Goal: Task Accomplishment & Management: Manage account settings

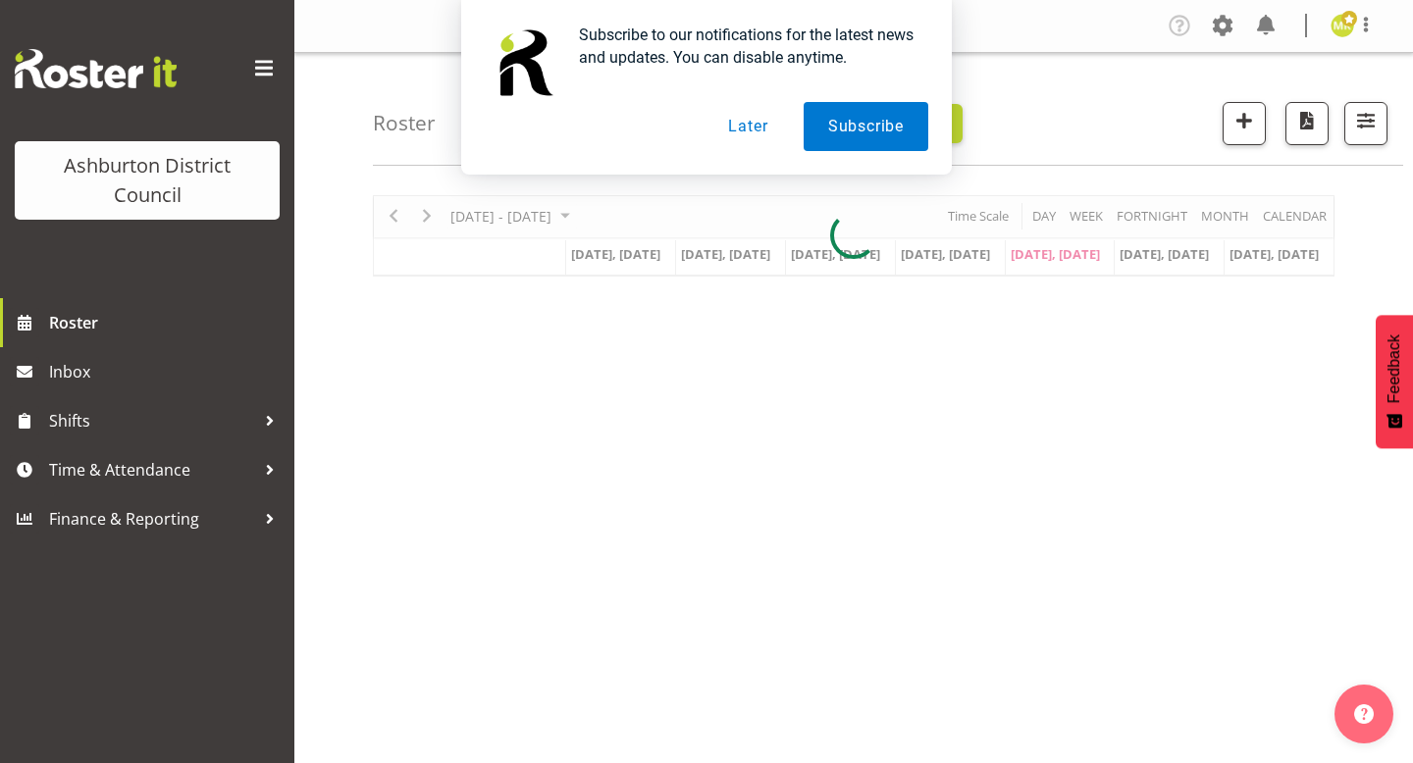
click at [1371, 129] on div "Subscribe to our notifications for the latest news and updates. You can disable…" at bounding box center [706, 87] width 1413 height 175
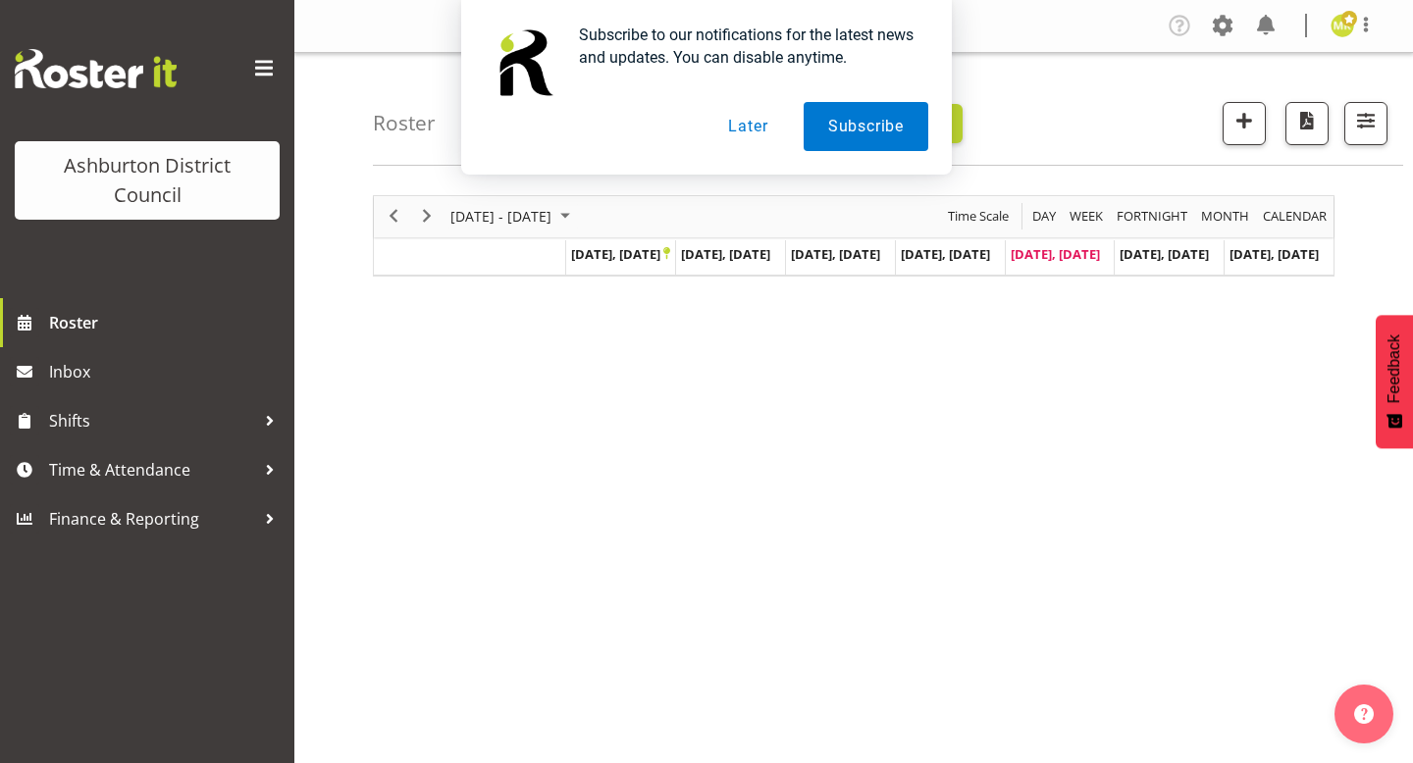
click at [750, 129] on button "Later" at bounding box center [747, 126] width 88 height 49
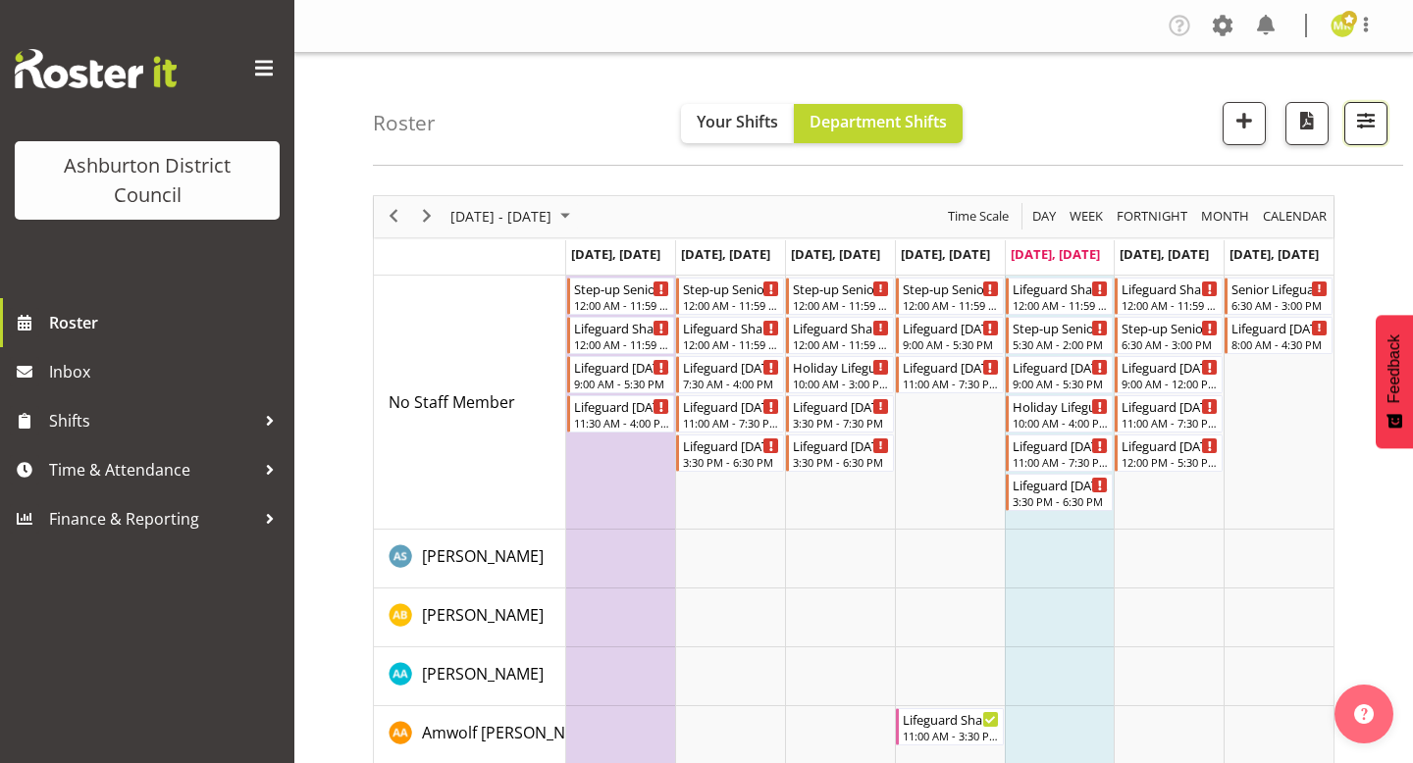
click at [1344, 118] on button "button" at bounding box center [1365, 123] width 43 height 43
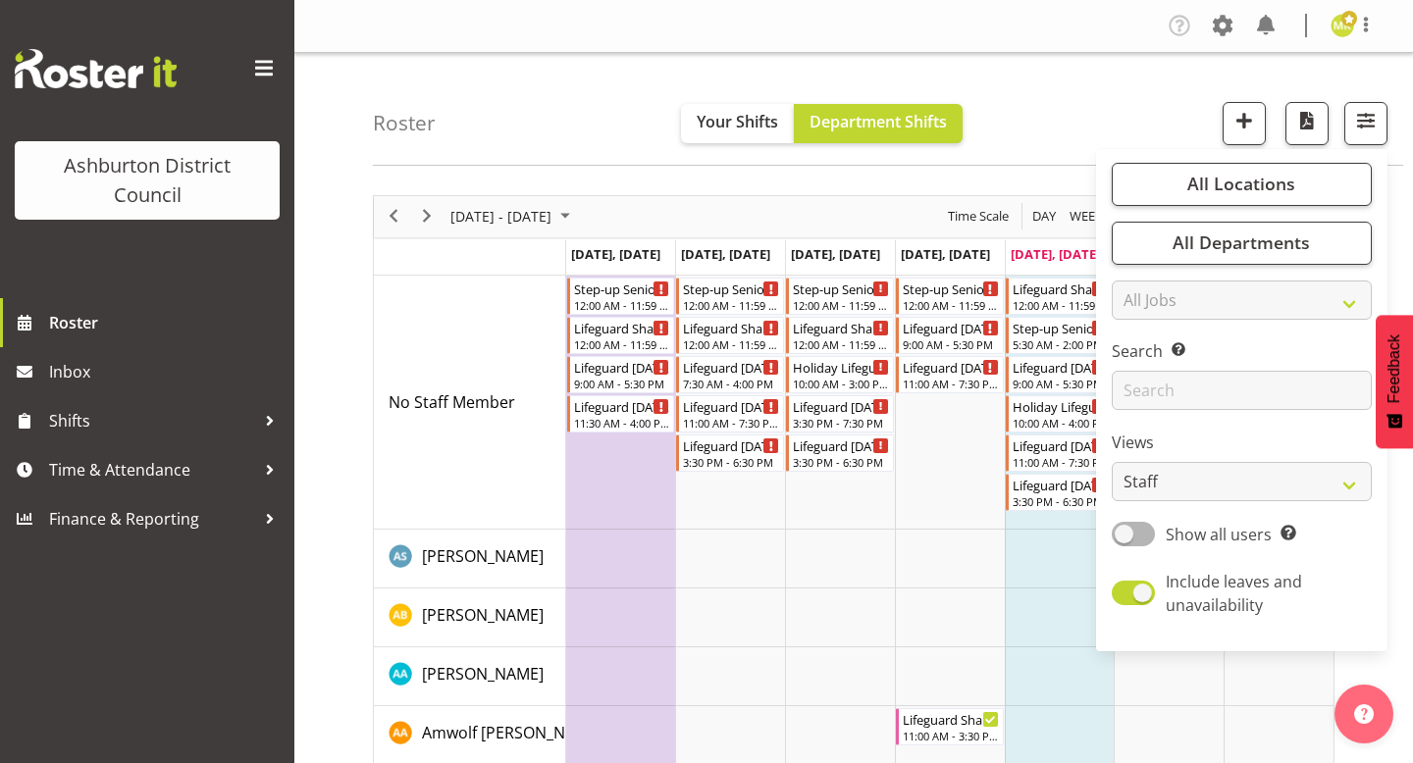
click at [1213, 511] on div "All Locations [GEOGRAPHIC_DATA] [GEOGRAPHIC_DATA] Library Select All Deselect A…" at bounding box center [1241, 400] width 291 height 487
click at [1211, 483] on select "Staff Role Shift - Horizontal Shift - Vertical Staff - Location" at bounding box center [1241, 481] width 260 height 39
select select "shift"
click at [1112, 462] on select "Staff Role Shift - Horizontal Shift - Vertical Staff - Location" at bounding box center [1241, 481] width 260 height 39
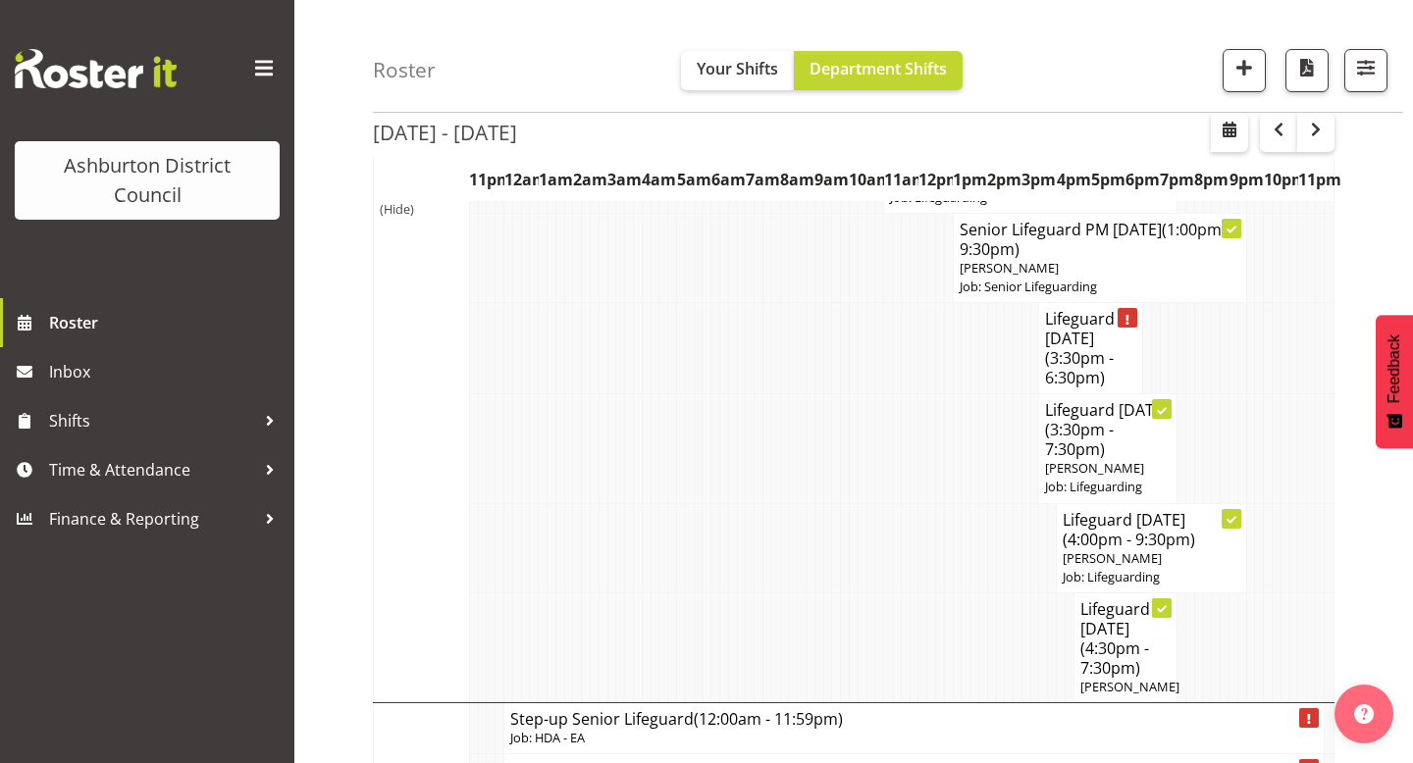
scroll to position [766, 0]
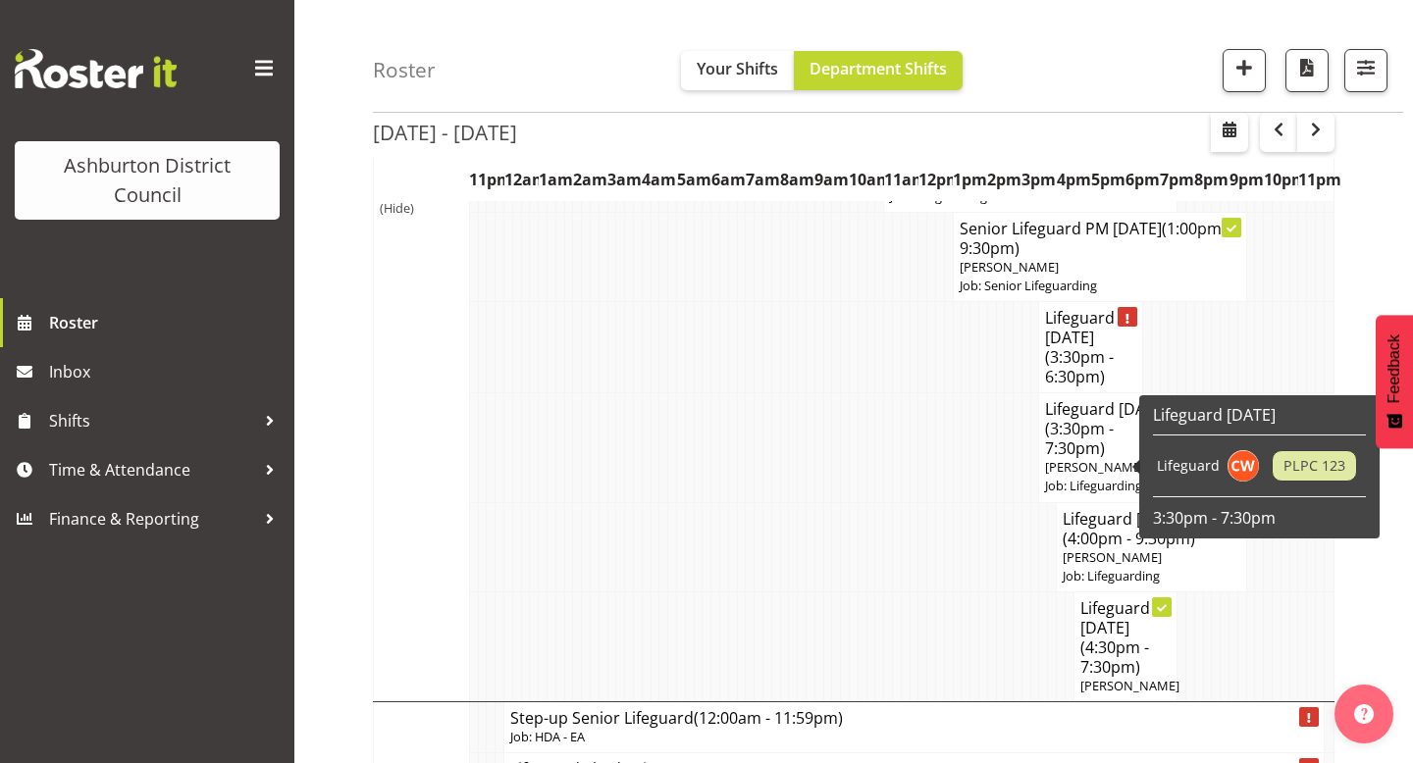
click at [1116, 466] on span "[PERSON_NAME]" at bounding box center [1094, 467] width 99 height 18
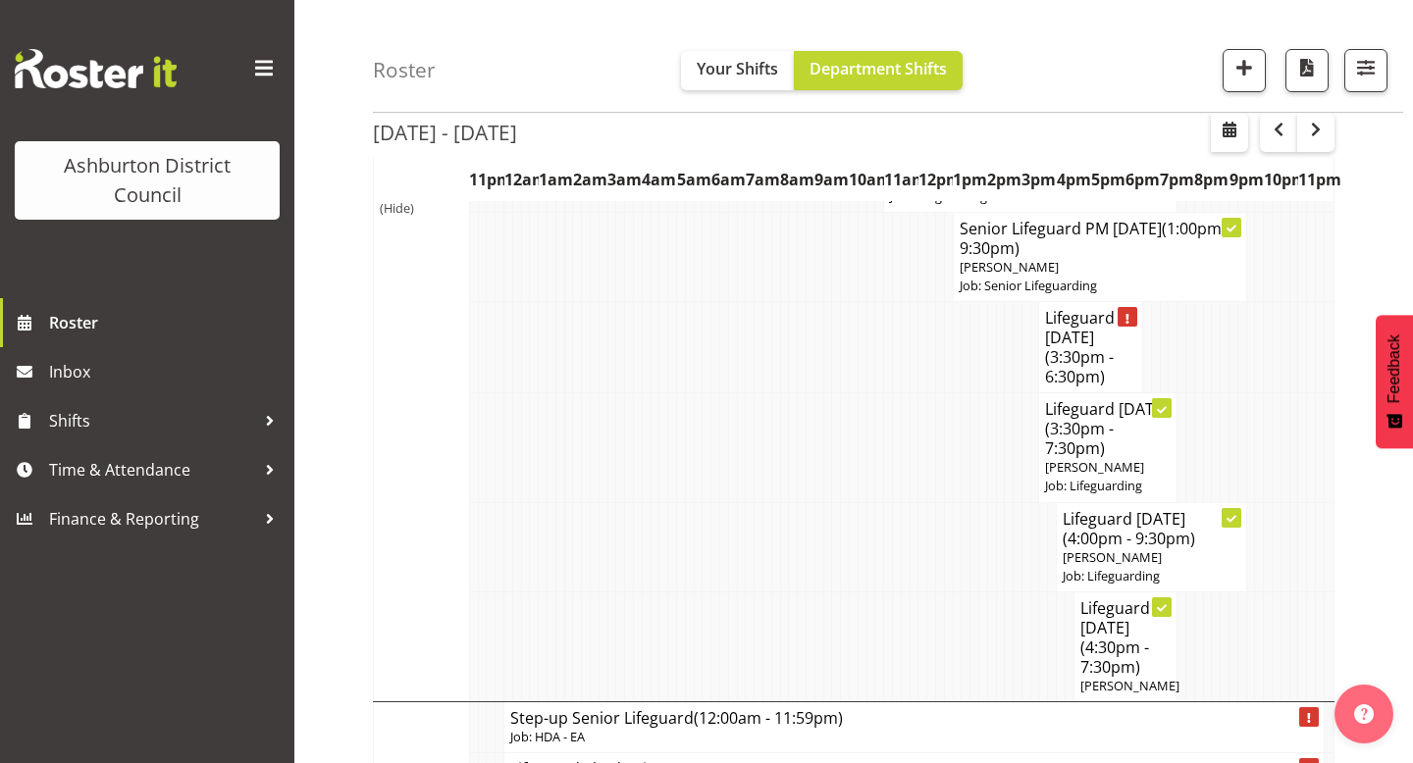
select select
select select "8"
select select "2025"
select select "15"
select select "30"
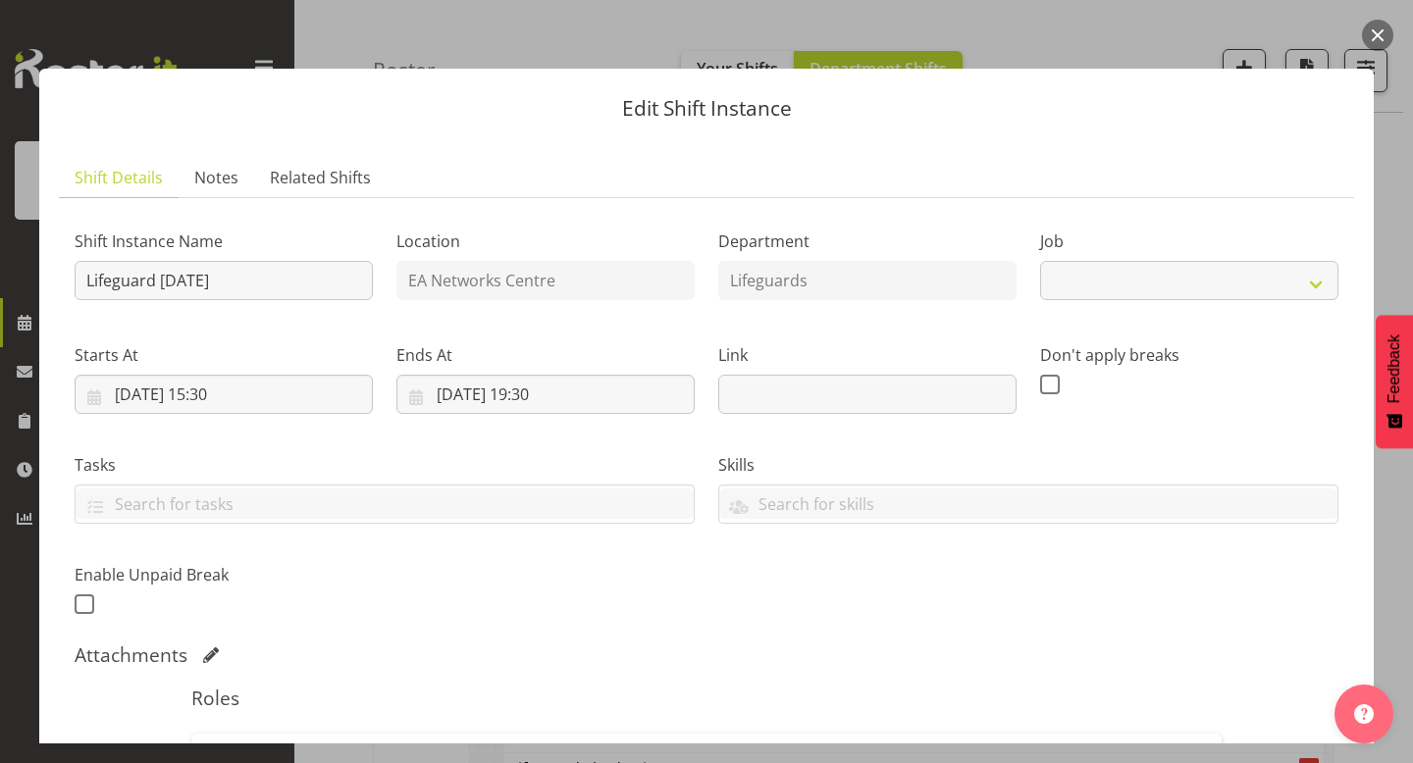
select select "38"
click at [274, 395] on input "[DATE] 15:30" at bounding box center [224, 394] width 298 height 39
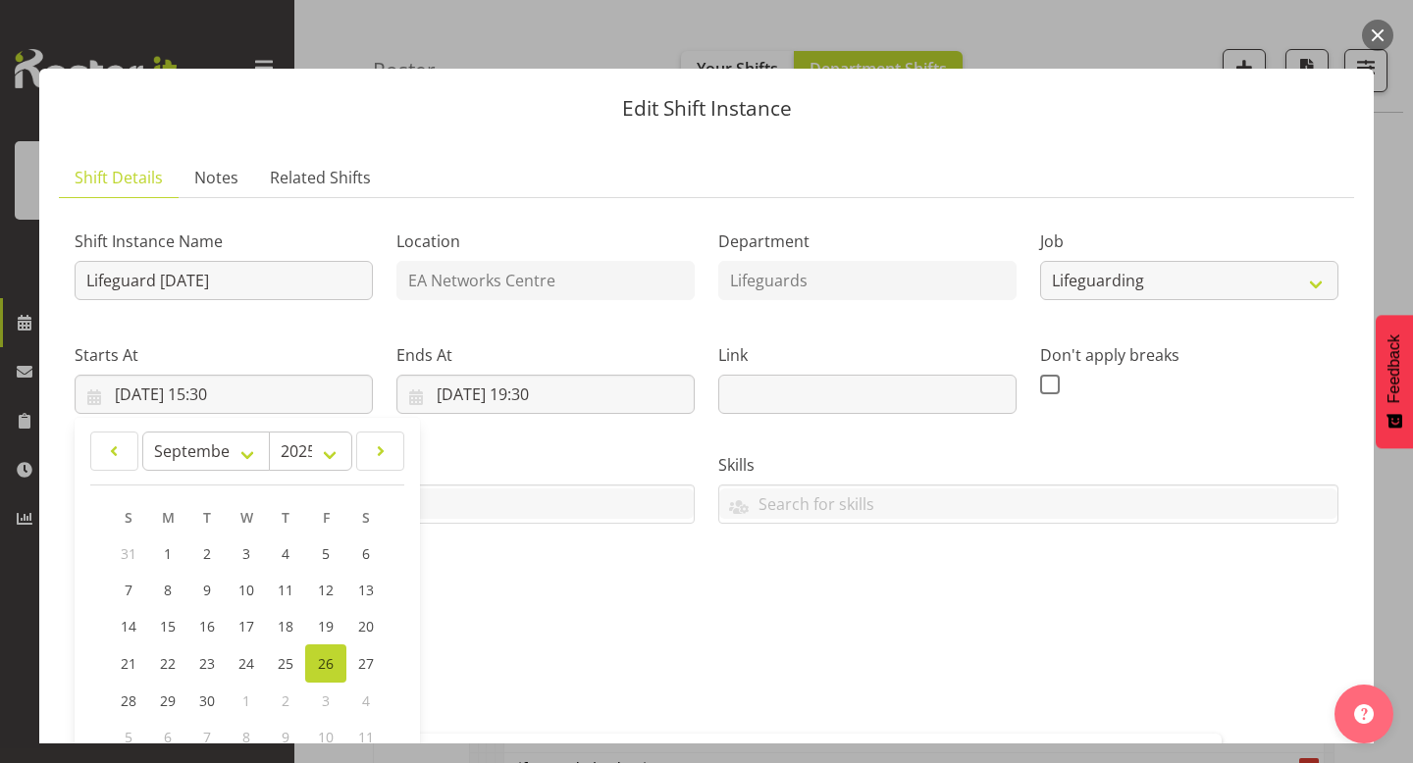
click at [534, 599] on div "Shift Instance Name Lifeguard [DATE] Location EA Networks Centre Department Lif…" at bounding box center [706, 417] width 1287 height 430
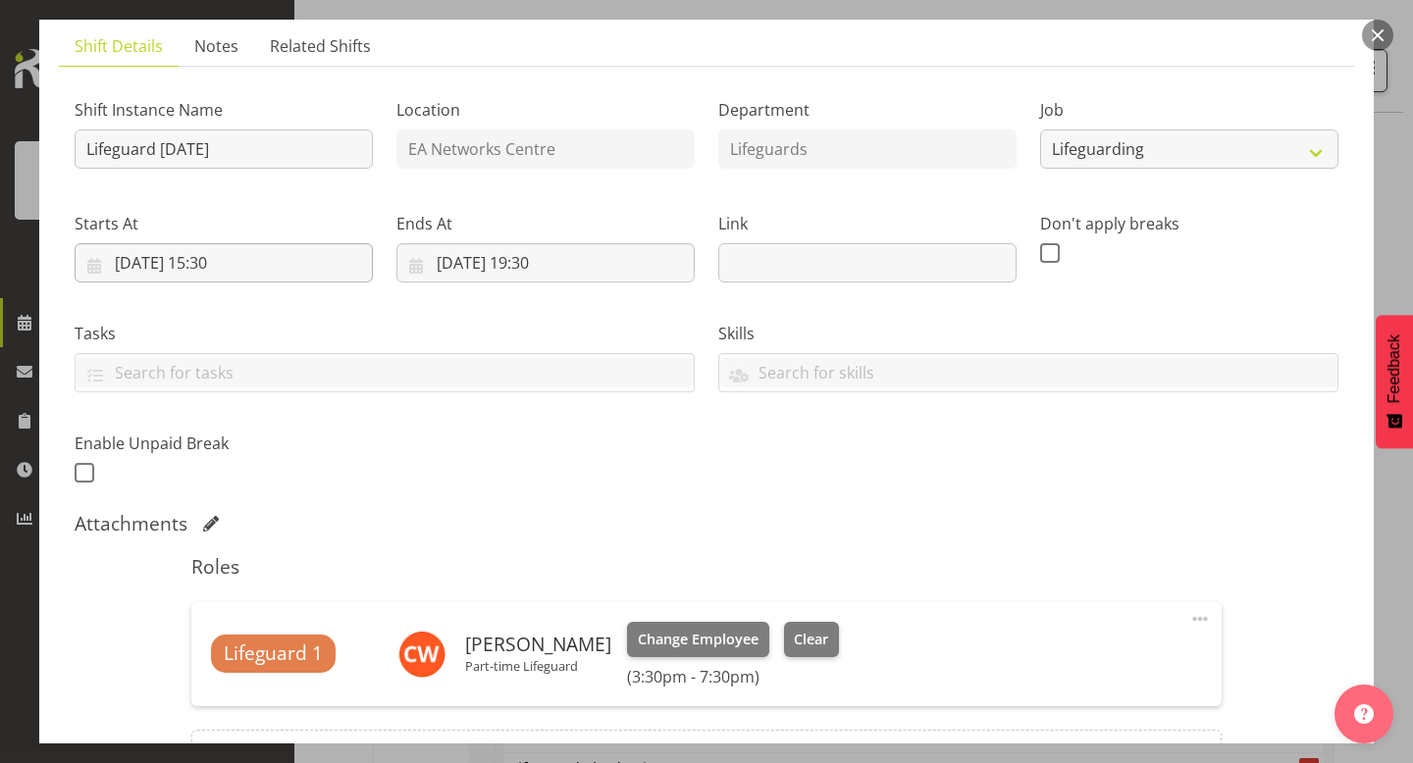
scroll to position [134, 0]
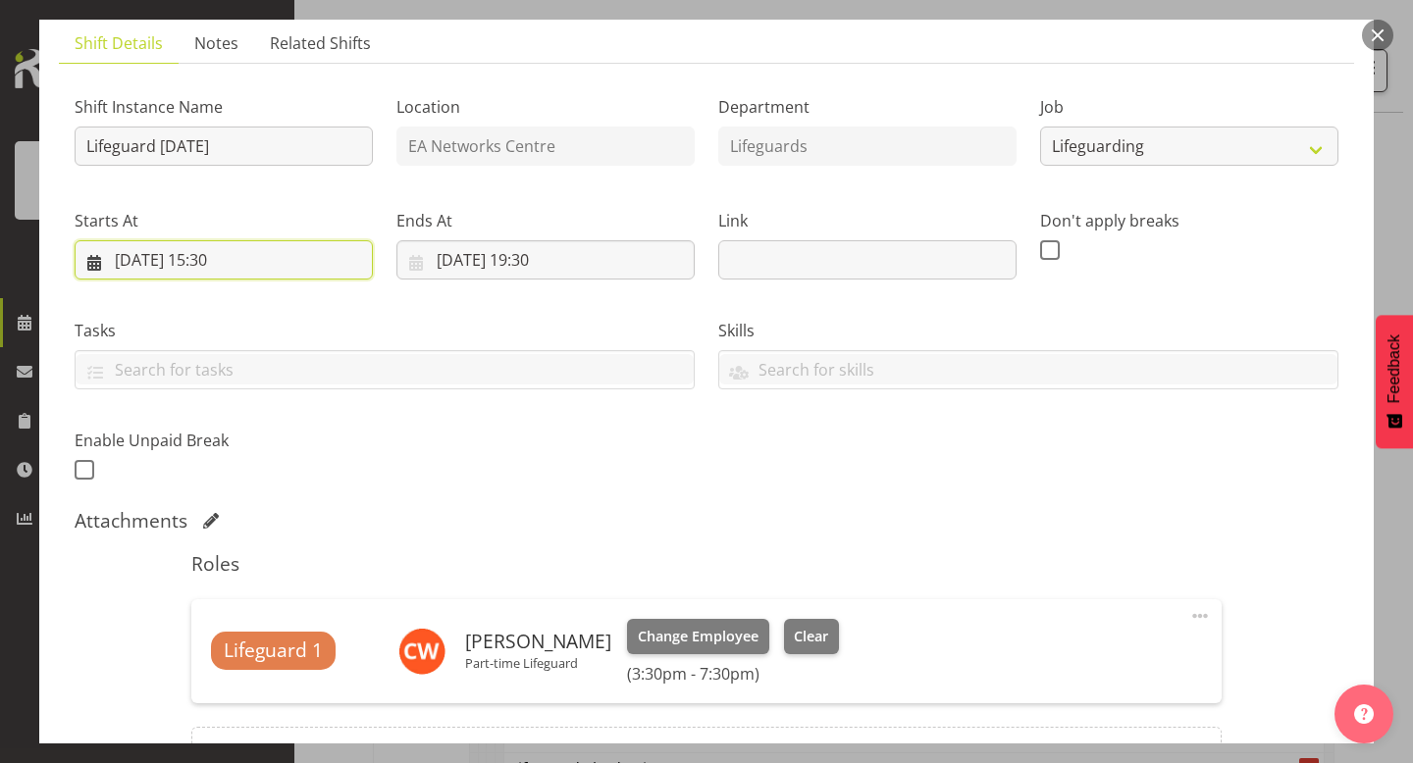
click at [263, 262] on input "[DATE] 15:30" at bounding box center [224, 259] width 298 height 39
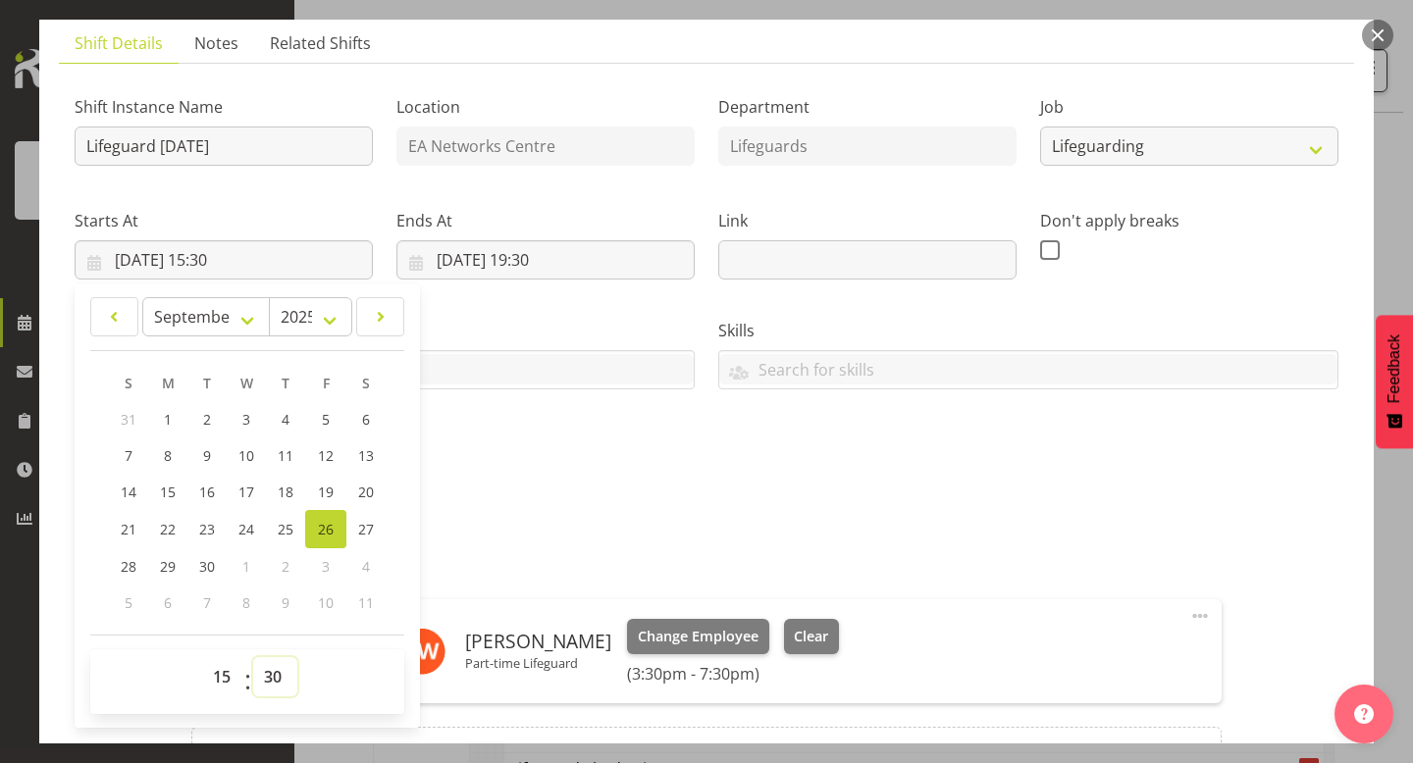
click at [275, 674] on select "00 01 02 03 04 05 06 07 08 09 10 11 12 13 14 15 16 17 18 19 20 21 22 23 24 25 2…" at bounding box center [275, 676] width 44 height 39
select select "0"
click at [253, 657] on select "00 01 02 03 04 05 06 07 08 09 10 11 12 13 14 15 16 17 18 19 20 21 22 23 24 25 2…" at bounding box center [275, 676] width 44 height 39
type input "[DATE] 15:00"
click at [998, 497] on div "Shift Instance Name Lifeguard [DATE] Location EA Networks Centre Department Lif…" at bounding box center [706, 448] width 1263 height 738
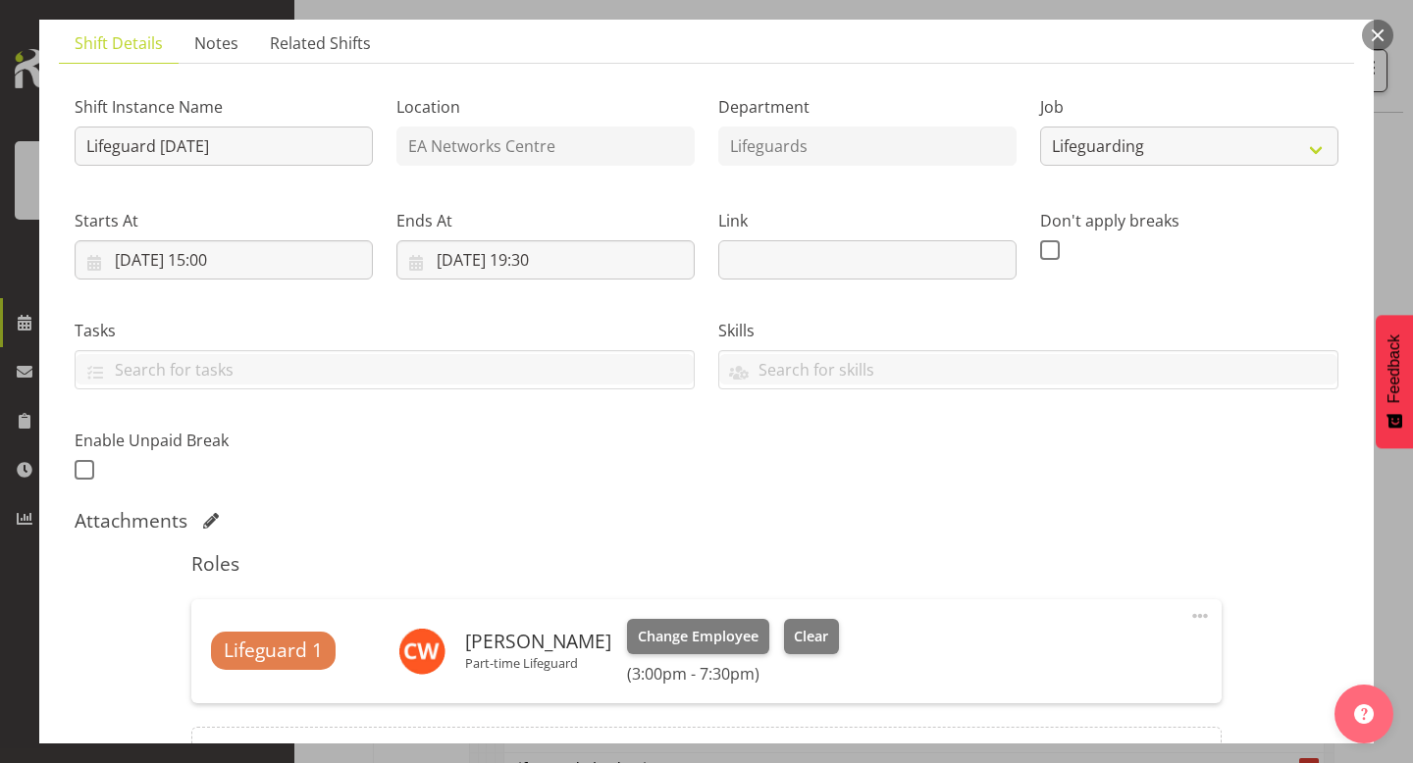
scroll to position [358, 0]
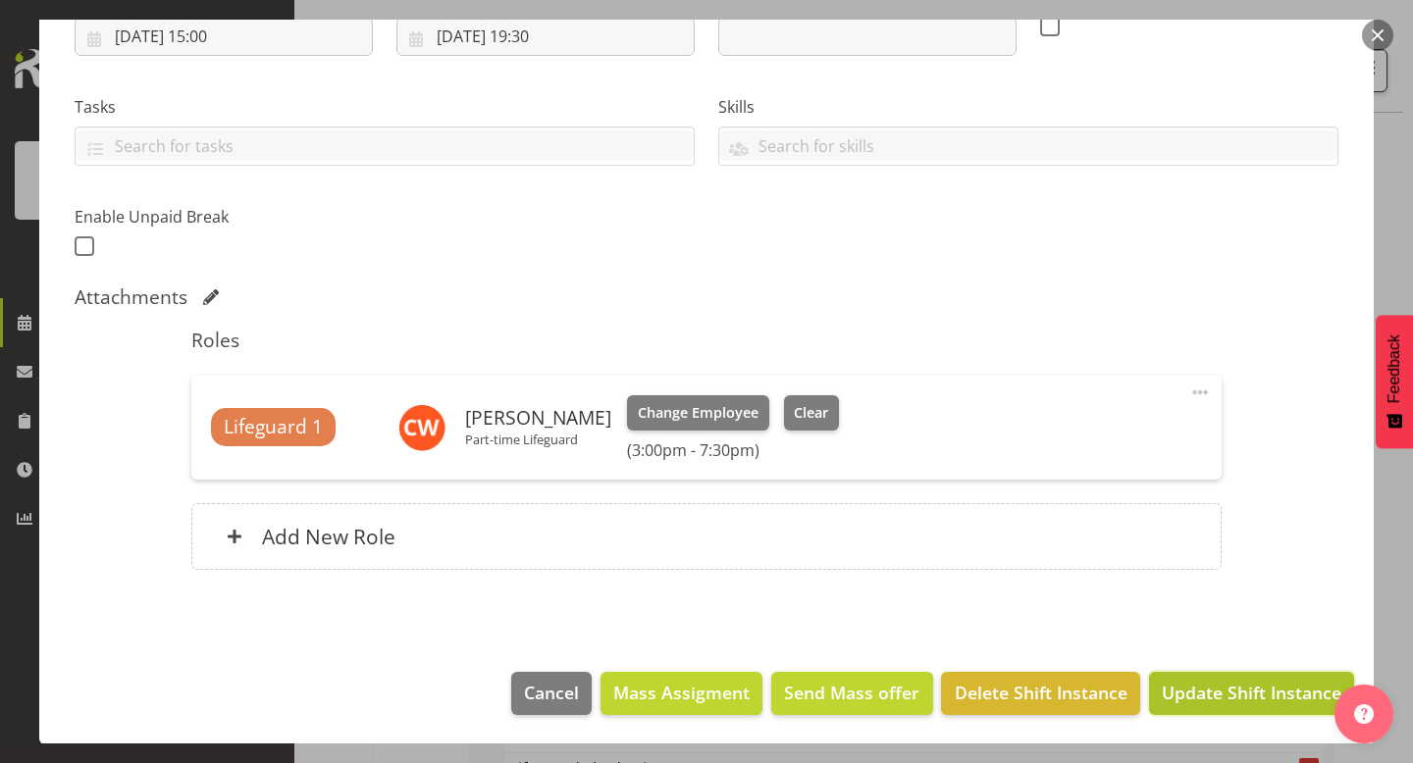
click at [1204, 691] on span "Update Shift Instance" at bounding box center [1251, 693] width 180 height 26
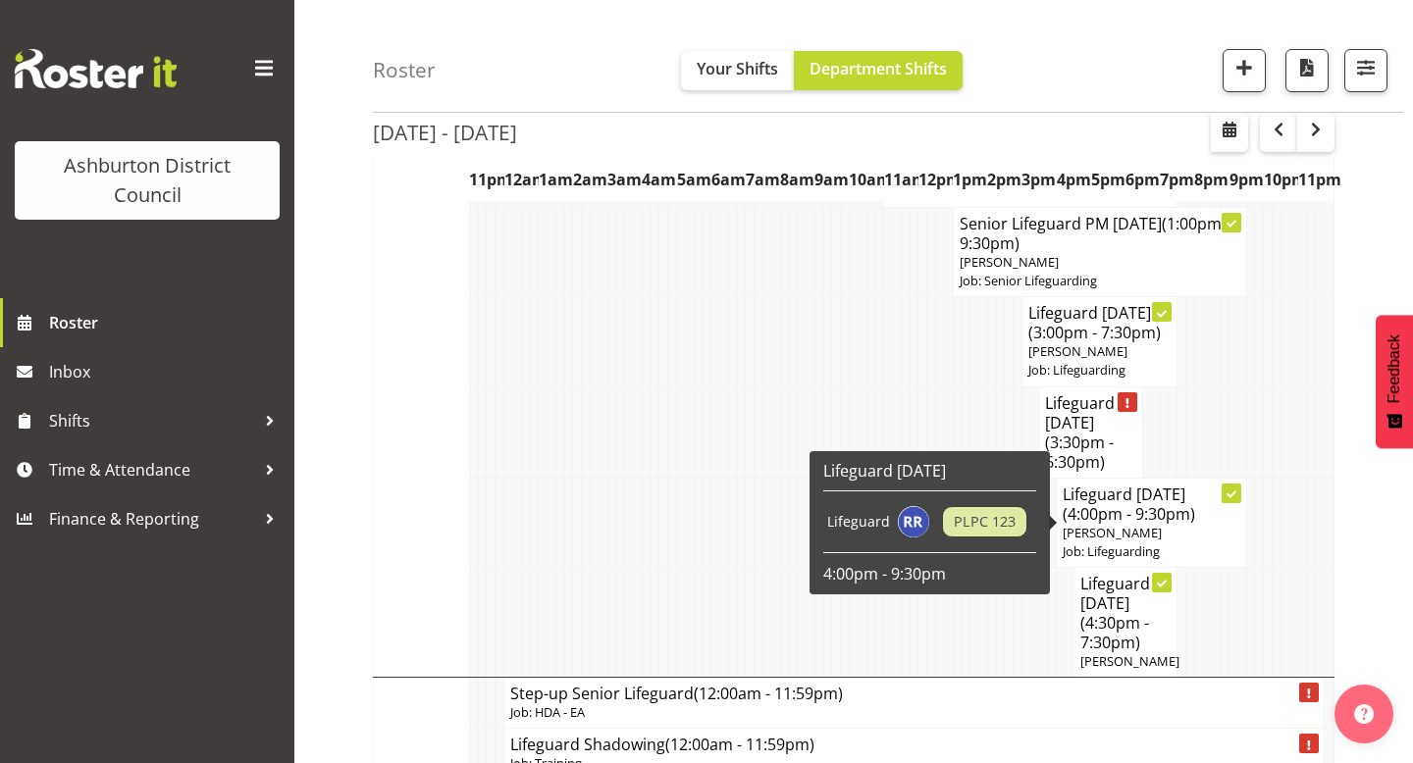
scroll to position [768, 0]
